Goal: Information Seeking & Learning: Understand process/instructions

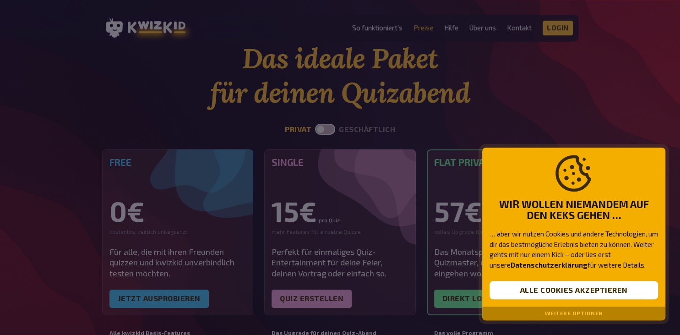
scroll to position [48, 0]
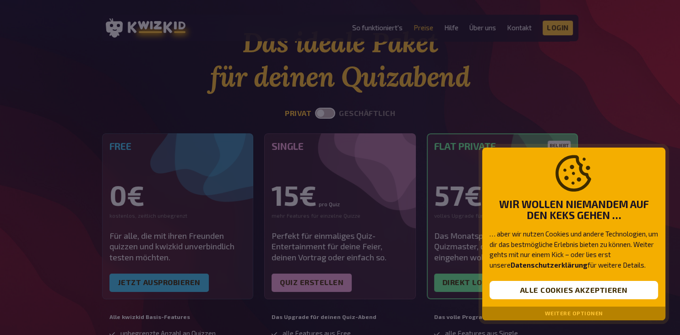
click at [579, 313] on button "Weitere Optionen" at bounding box center [574, 313] width 58 height 6
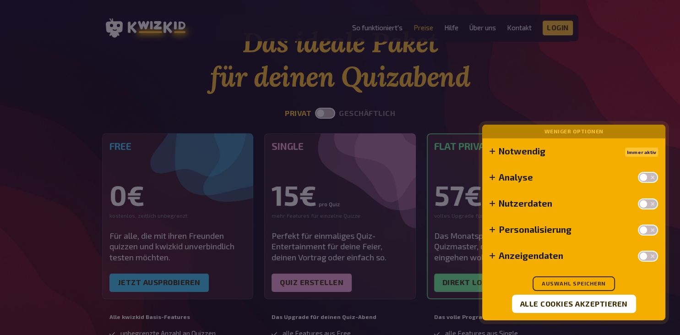
click at [568, 129] on button "Weniger Optionen" at bounding box center [574, 131] width 59 height 6
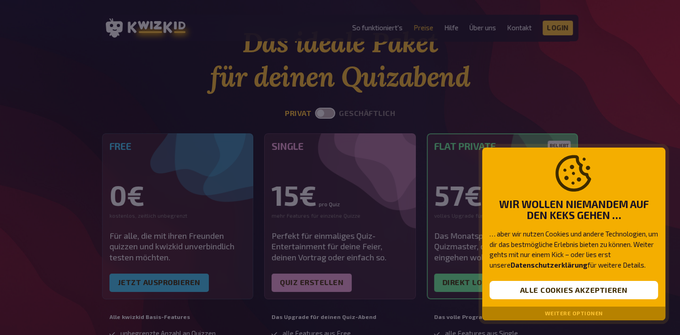
click at [600, 88] on div at bounding box center [340, 167] width 680 height 335
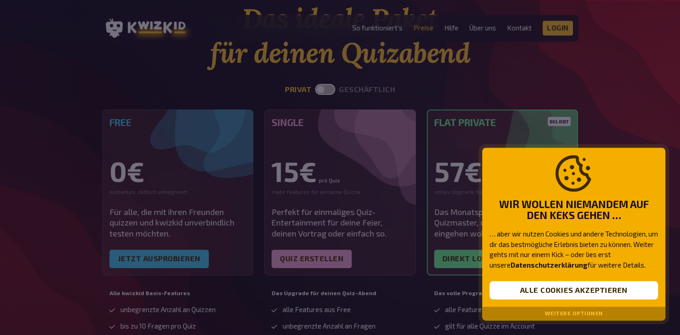
scroll to position [0, 0]
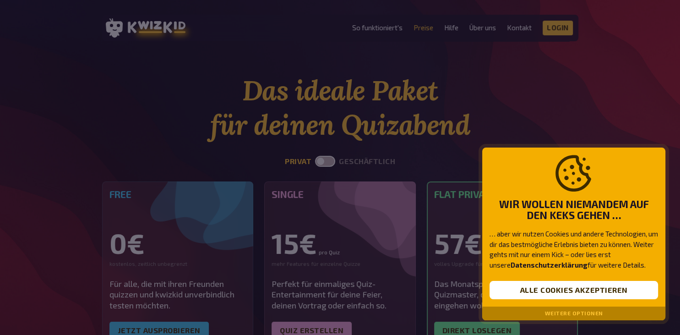
click at [374, 27] on div at bounding box center [340, 167] width 680 height 335
click at [378, 28] on div at bounding box center [340, 167] width 680 height 335
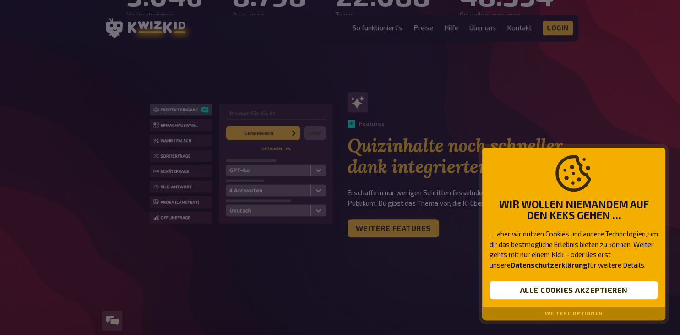
scroll to position [677, 0]
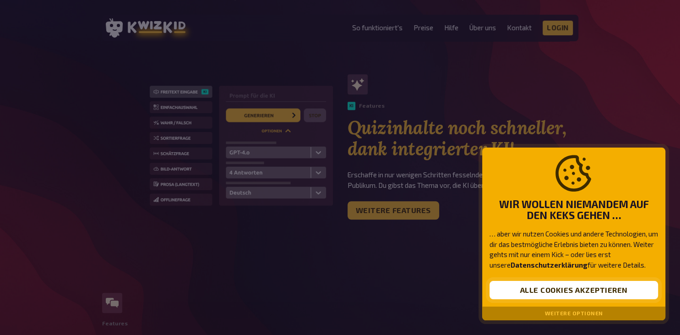
click at [564, 291] on button "Alle Cookies akzeptieren" at bounding box center [574, 290] width 169 height 18
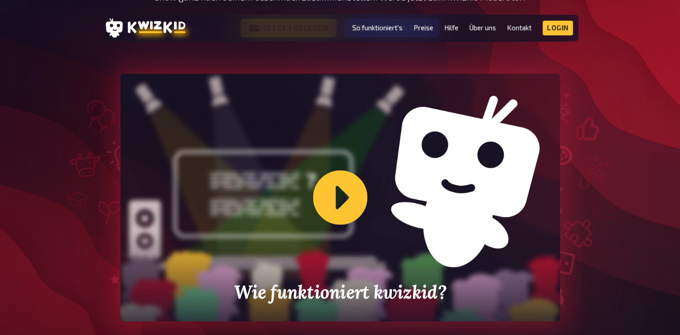
scroll to position [242, 0]
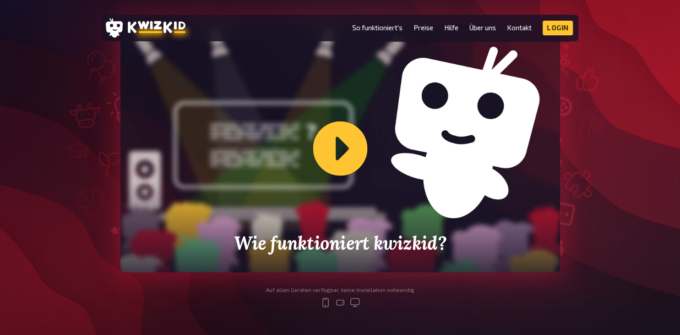
click at [332, 159] on div "Wie funktioniert kwizkid?" at bounding box center [340, 148] width 440 height 247
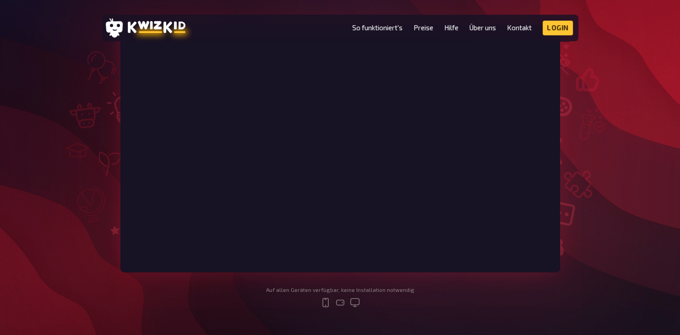
click at [75, 99] on div at bounding box center [341, 148] width 550 height 247
click at [610, 160] on div at bounding box center [341, 148] width 550 height 247
